Goal: Information Seeking & Learning: Find specific fact

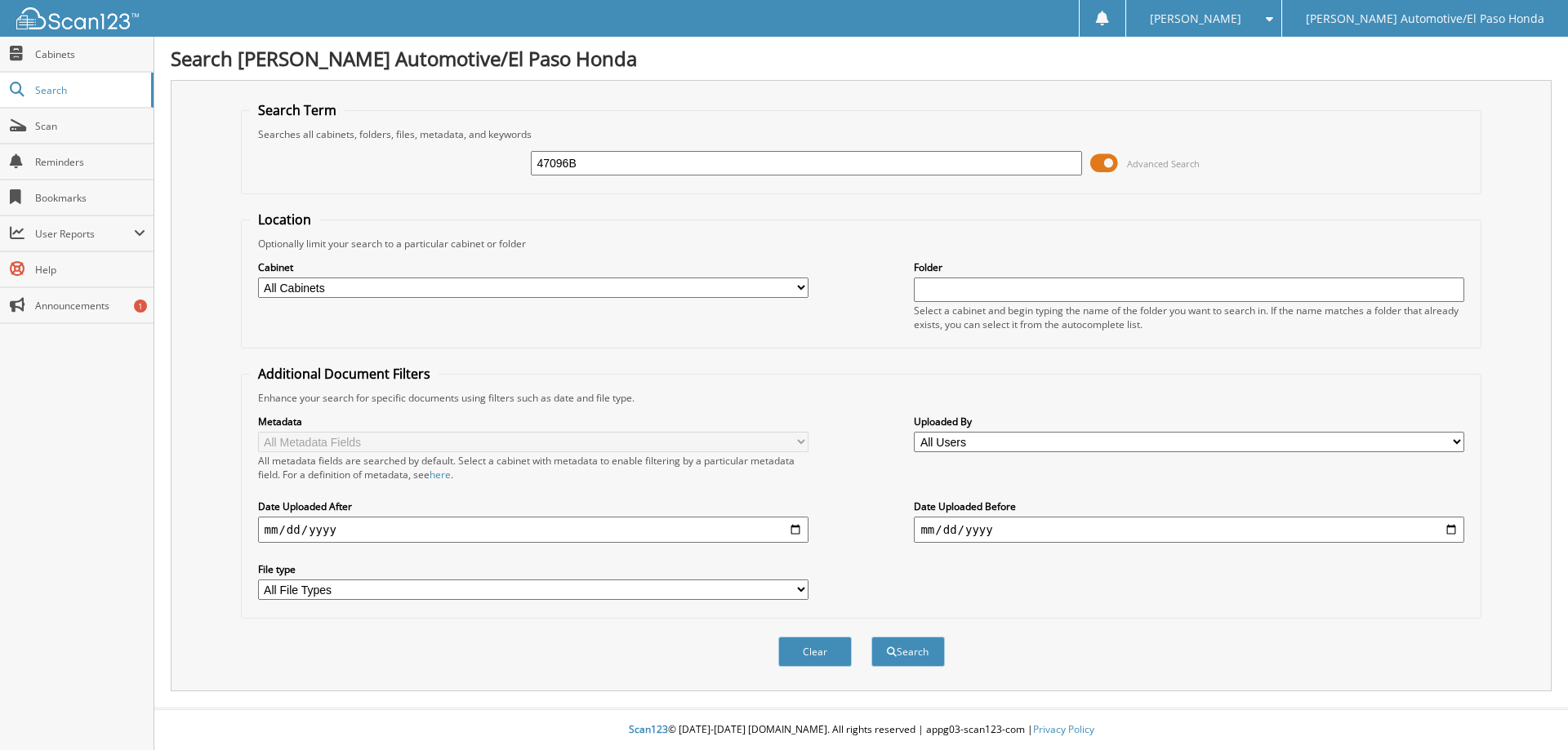
type input "47096B"
click at [871, 637] on button "Search" at bounding box center [908, 651] width 74 height 30
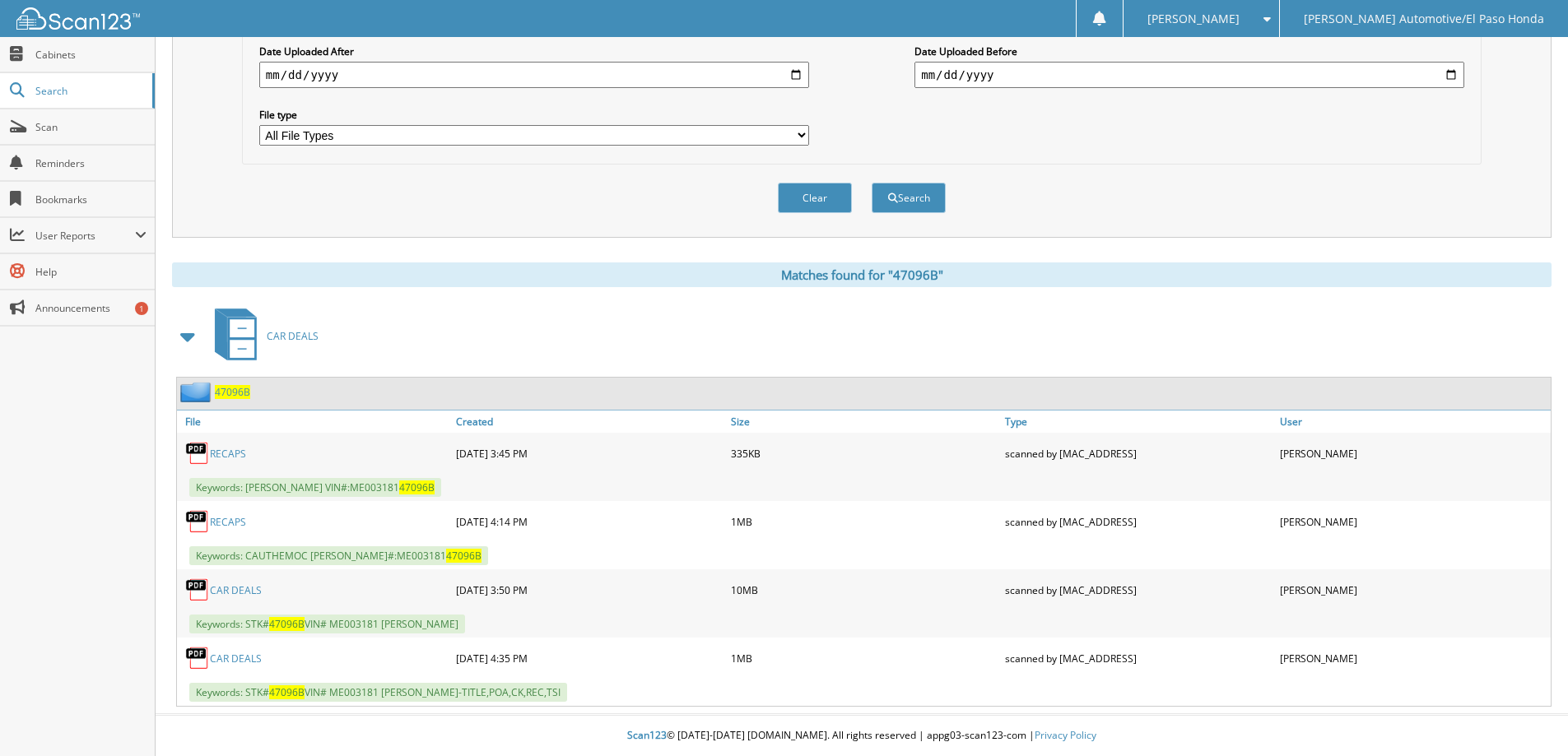
click at [225, 589] on link "CAR DEALS" at bounding box center [236, 590] width 52 height 14
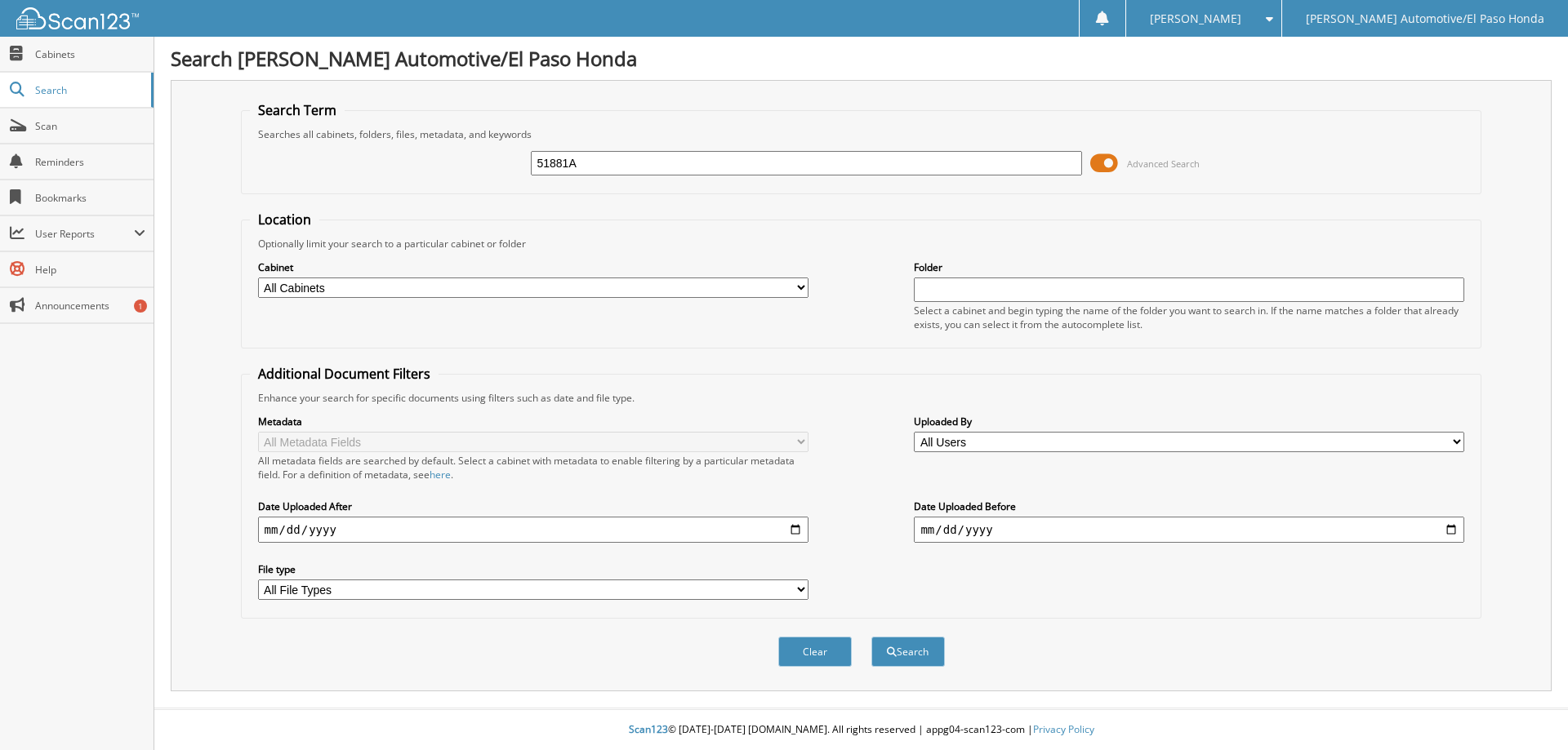
type input "51881A"
click at [871, 637] on button "Search" at bounding box center [908, 651] width 74 height 30
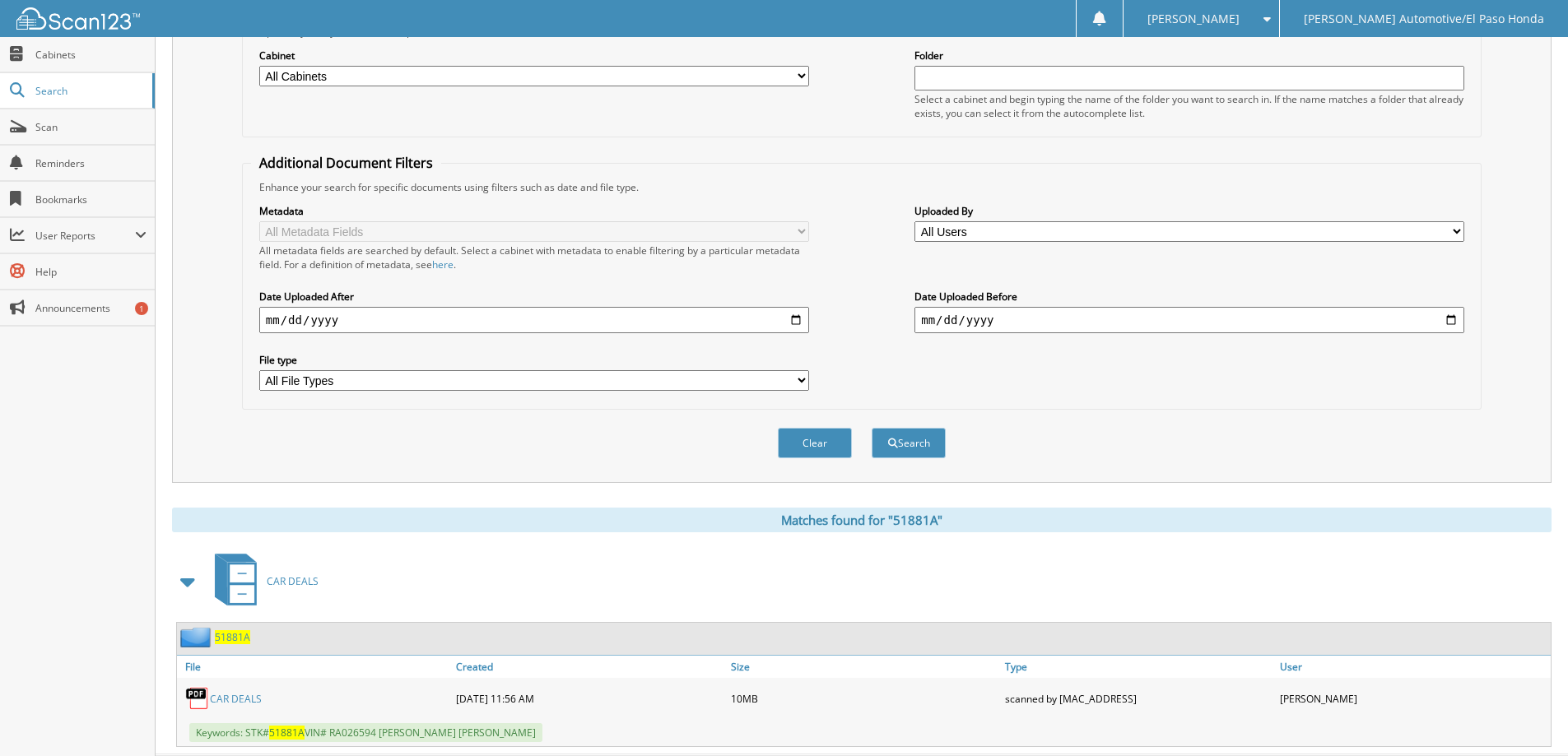
scroll to position [255, 0]
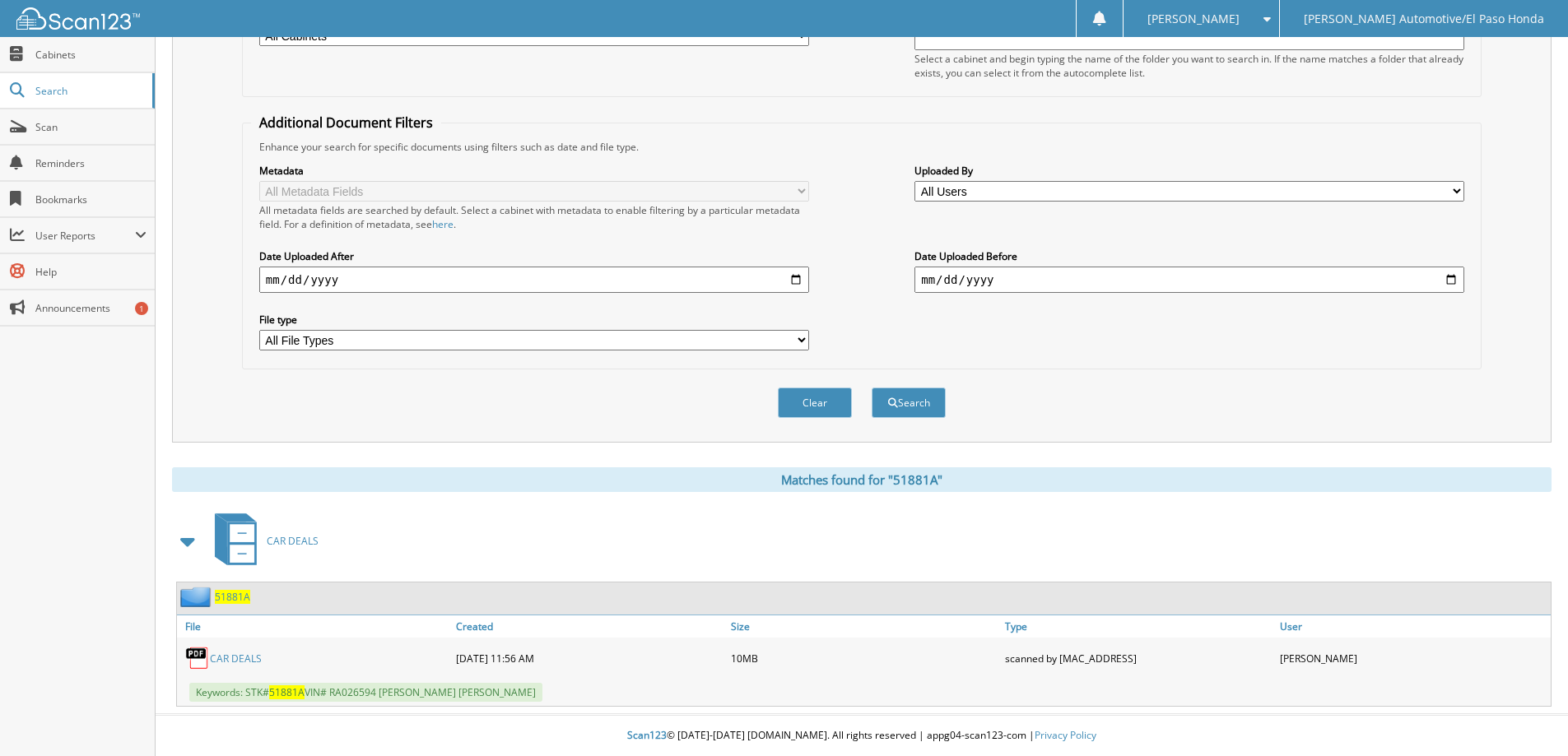
click at [251, 665] on link "CAR DEALS" at bounding box center [236, 658] width 52 height 14
click at [247, 663] on link "CAR DEALS" at bounding box center [236, 658] width 52 height 14
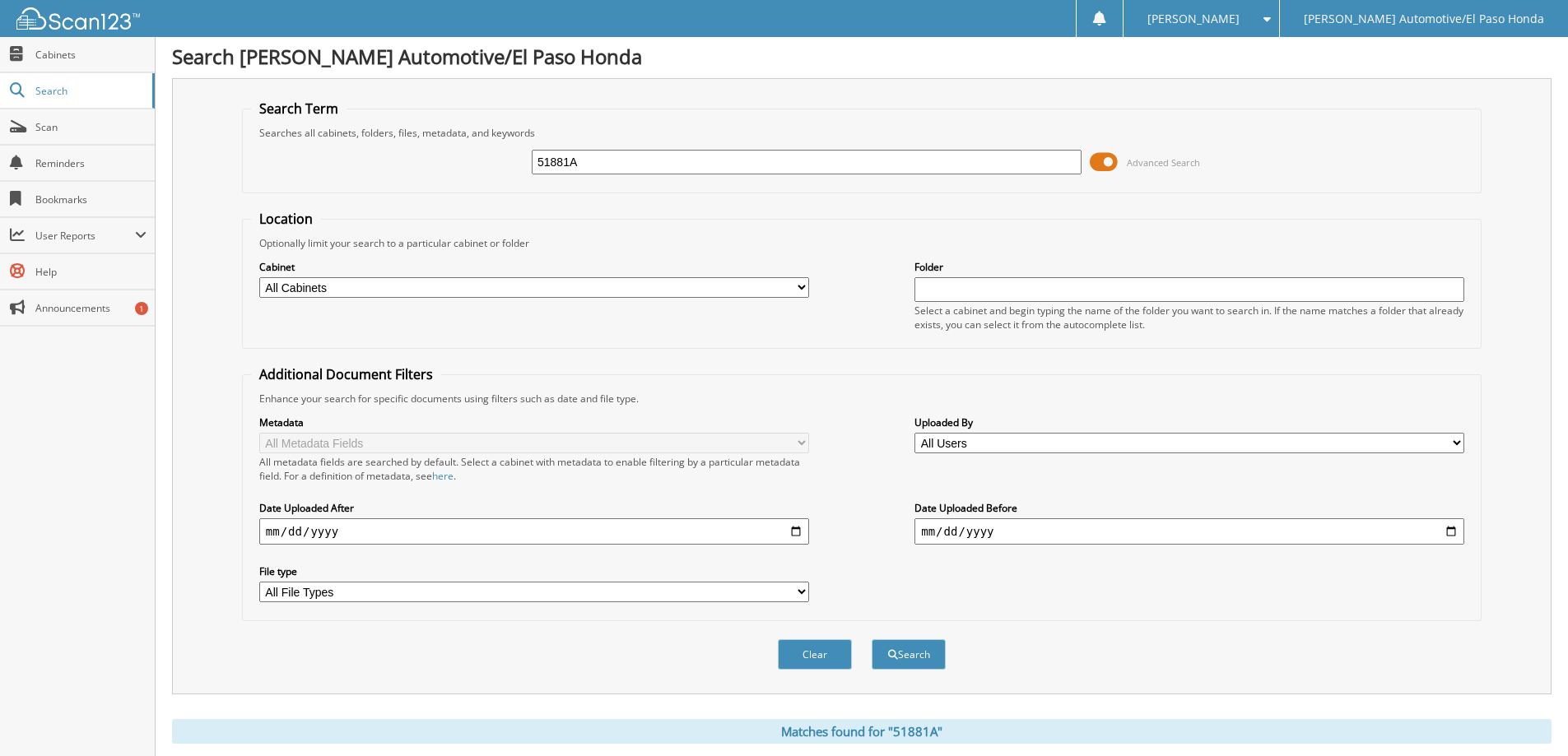
scroll to position [0, 0]
click at [562, 159] on input "51881A" at bounding box center [806, 164] width 549 height 25
click at [563, 159] on input "51881A" at bounding box center [806, 164] width 549 height 25
